Goal: Task Accomplishment & Management: Manage account settings

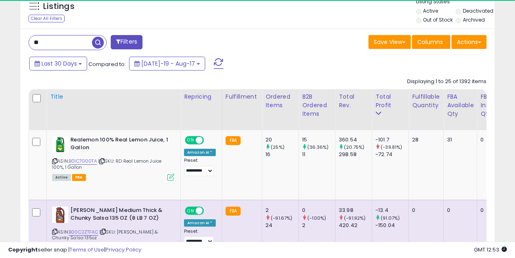
scroll to position [304, 0]
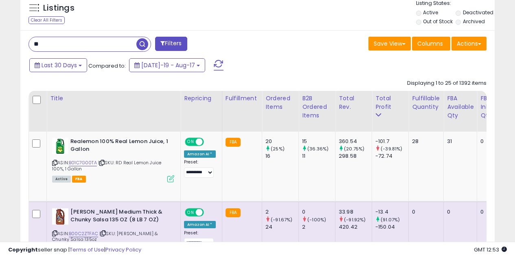
drag, startPoint x: 41, startPoint y: 43, endPoint x: 0, endPoint y: 34, distance: 41.7
type input "********"
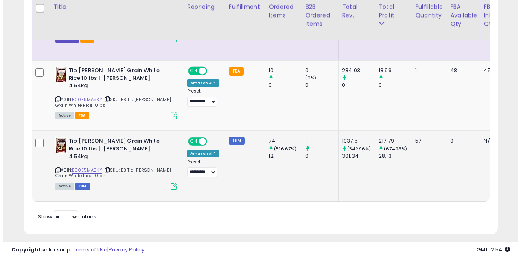
scroll to position [585, 0]
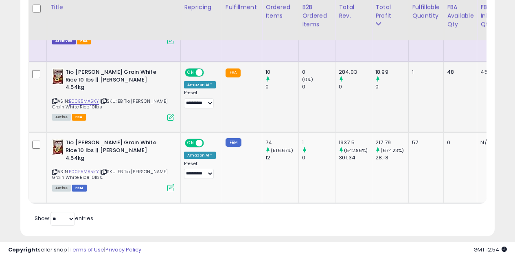
click at [169, 114] on icon at bounding box center [170, 117] width 7 height 7
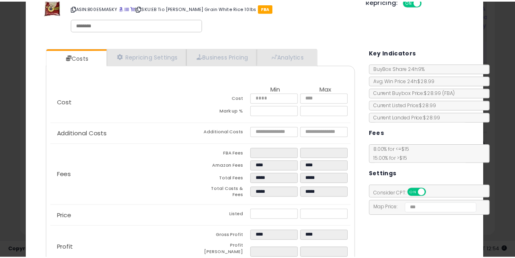
scroll to position [0, 0]
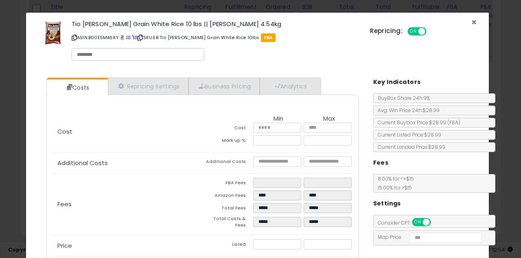
click at [471, 22] on span "×" at bounding box center [473, 22] width 5 height 12
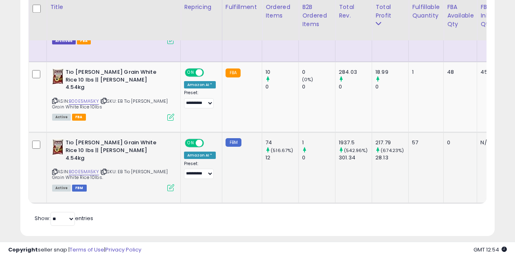
scroll to position [406859, 406751]
drag, startPoint x: 70, startPoint y: 94, endPoint x: 99, endPoint y: 95, distance: 28.5
click at [99, 95] on div "ASIN: B00E5MA5KY | SKU: EB Tio [PERSON_NAME] Grain White Rice 10lbs Active FBA" at bounding box center [113, 93] width 122 height 51
copy link "B00E5MA5KY"
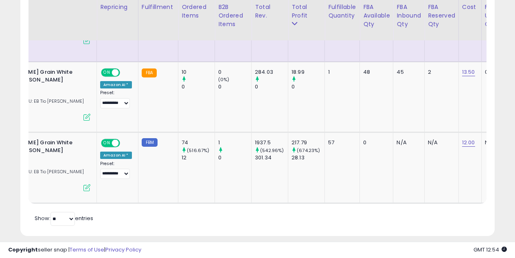
scroll to position [0, 0]
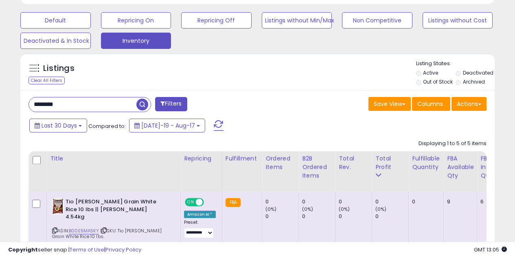
drag, startPoint x: 61, startPoint y: 105, endPoint x: 68, endPoint y: 103, distance: 7.0
click at [66, 103] on input "********" at bounding box center [82, 104] width 107 height 14
click at [68, 103] on input "********" at bounding box center [82, 104] width 107 height 14
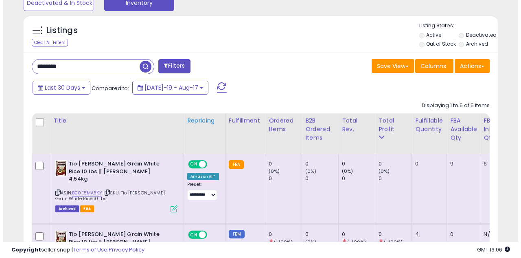
scroll to position [308, 0]
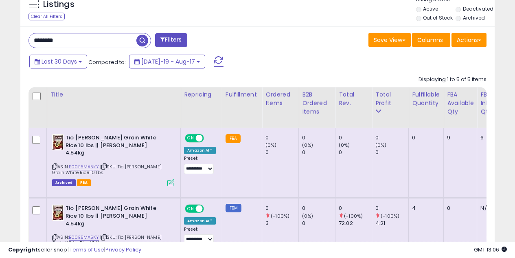
click at [172, 179] on icon at bounding box center [170, 182] width 7 height 7
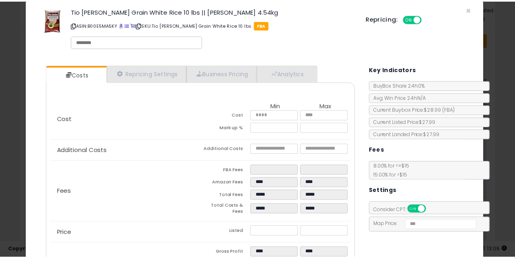
scroll to position [0, 0]
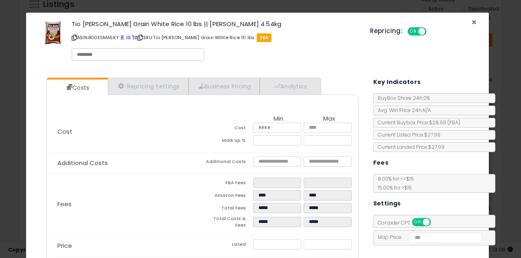
click at [471, 22] on span "×" at bounding box center [473, 22] width 5 height 12
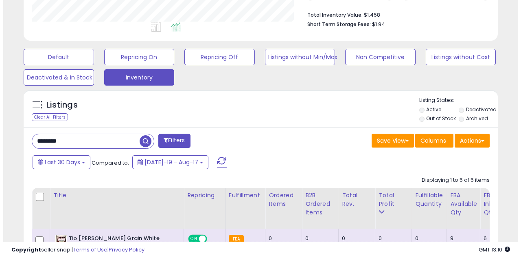
scroll to position [186, 0]
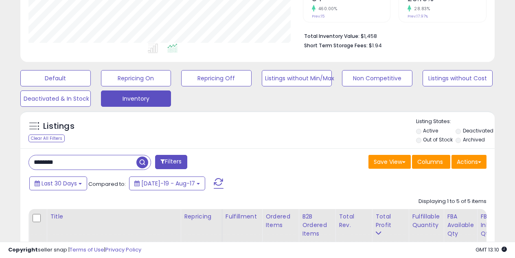
drag, startPoint x: 56, startPoint y: 156, endPoint x: 10, endPoint y: 149, distance: 46.2
drag, startPoint x: 49, startPoint y: 160, endPoint x: 0, endPoint y: 140, distance: 53.4
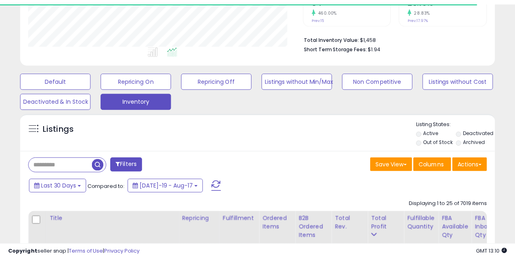
scroll to position [406859, 406751]
